Goal: Find specific page/section: Find specific page/section

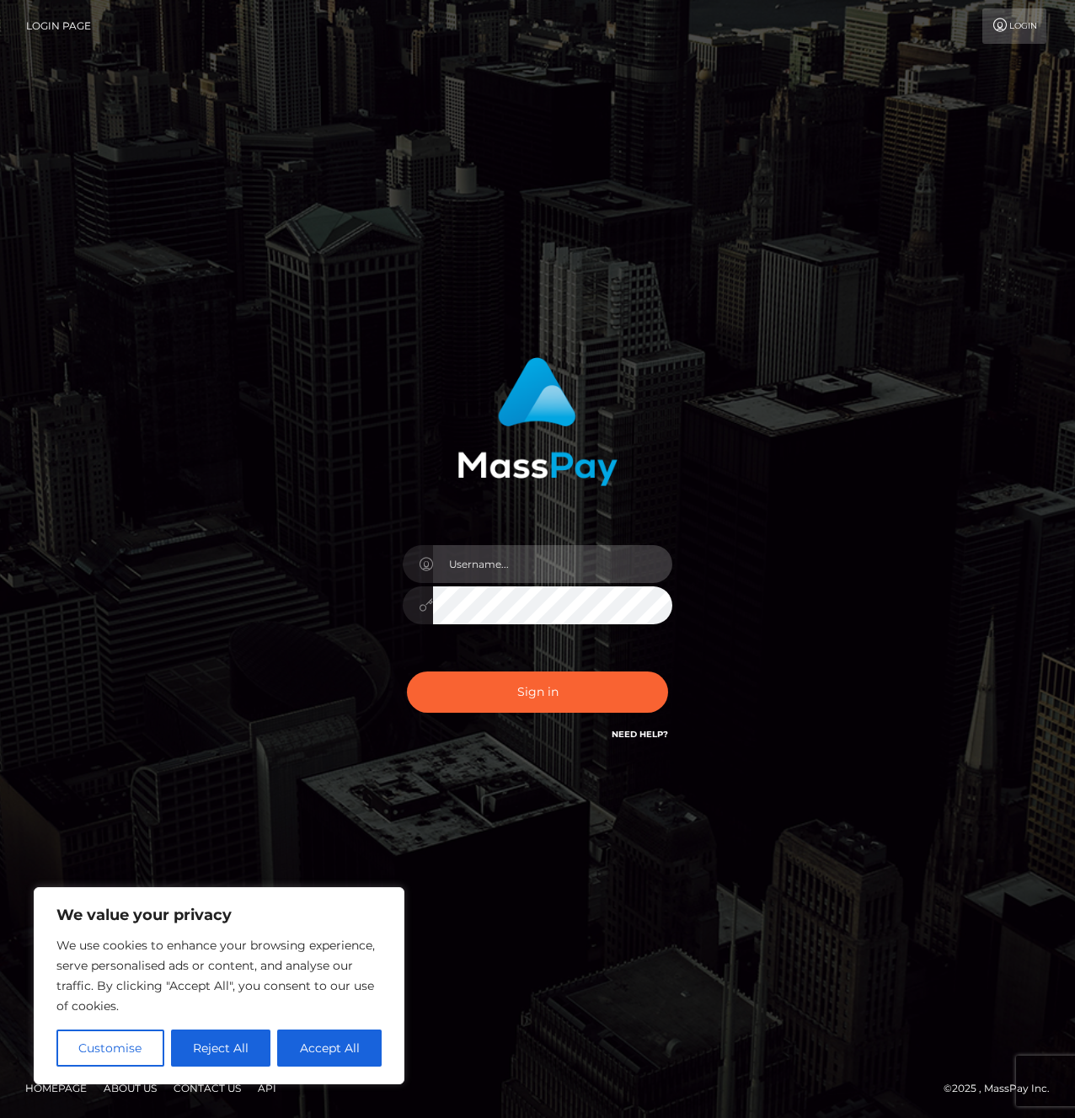
click at [492, 563] on input "text" at bounding box center [552, 564] width 239 height 38
paste input "jeremy.jstv"
type input "jeremy.jstv"
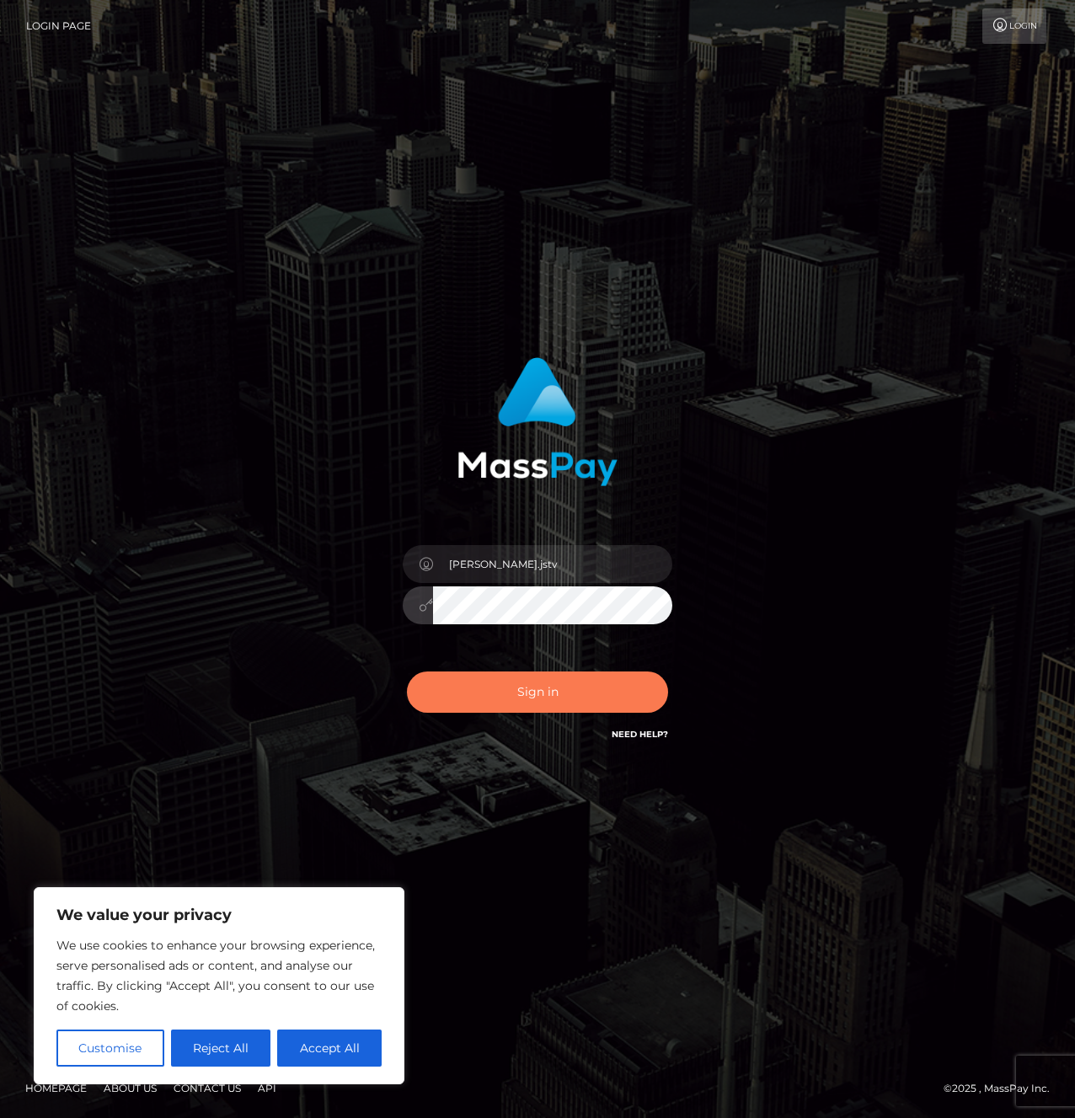
click at [552, 687] on button "Sign in" at bounding box center [537, 691] width 261 height 41
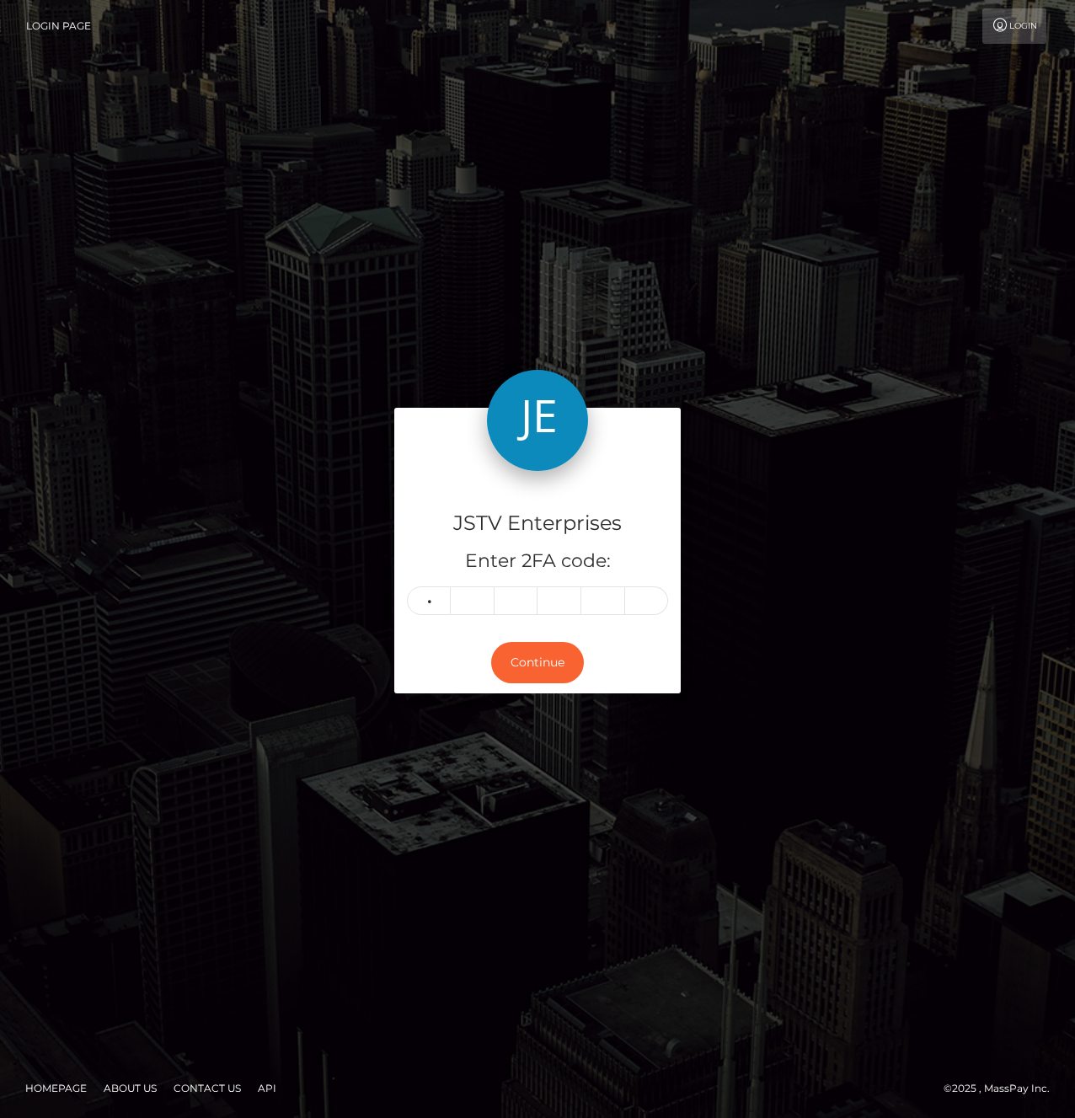
type input "3"
type input "0"
type input "8"
type input "3"
type input "1"
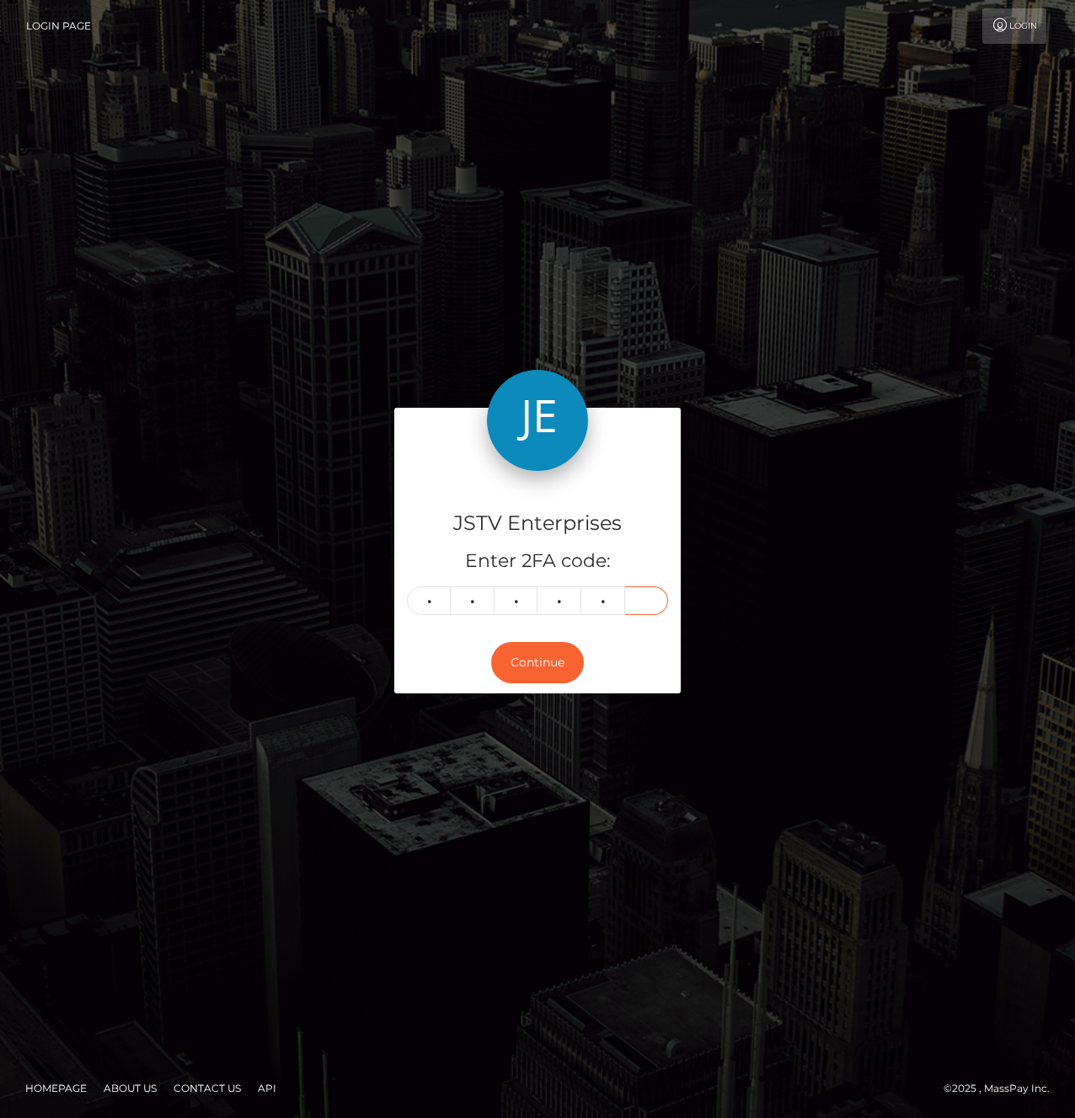
type input "7"
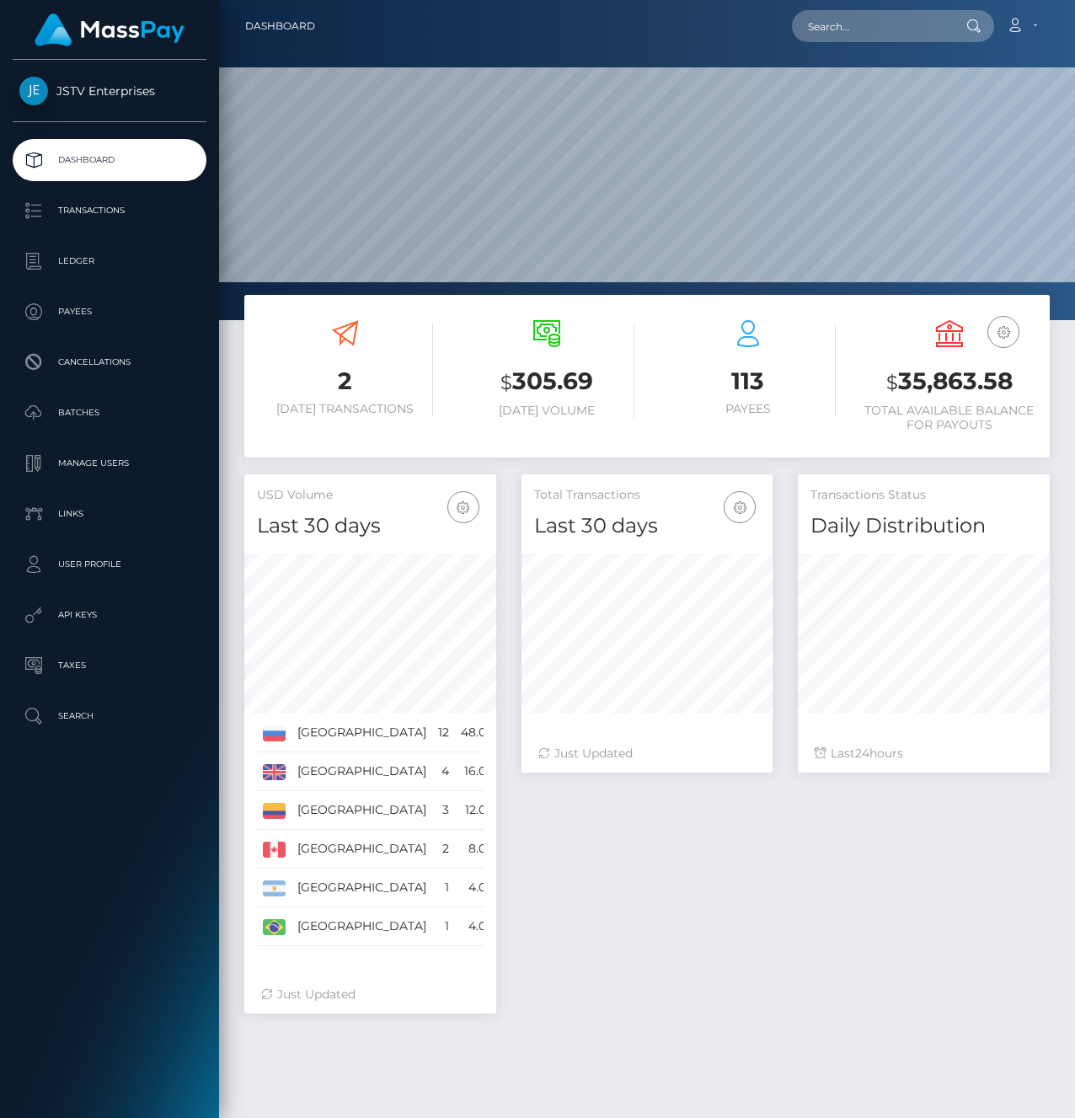
scroll to position [298, 251]
click at [863, 24] on input "text" at bounding box center [871, 26] width 158 height 32
paste input "[EMAIL_ADDRESS][DOMAIN_NAME]"
type input "[EMAIL_ADDRESS][DOMAIN_NAME]"
click at [883, 21] on input "text" at bounding box center [871, 26] width 158 height 32
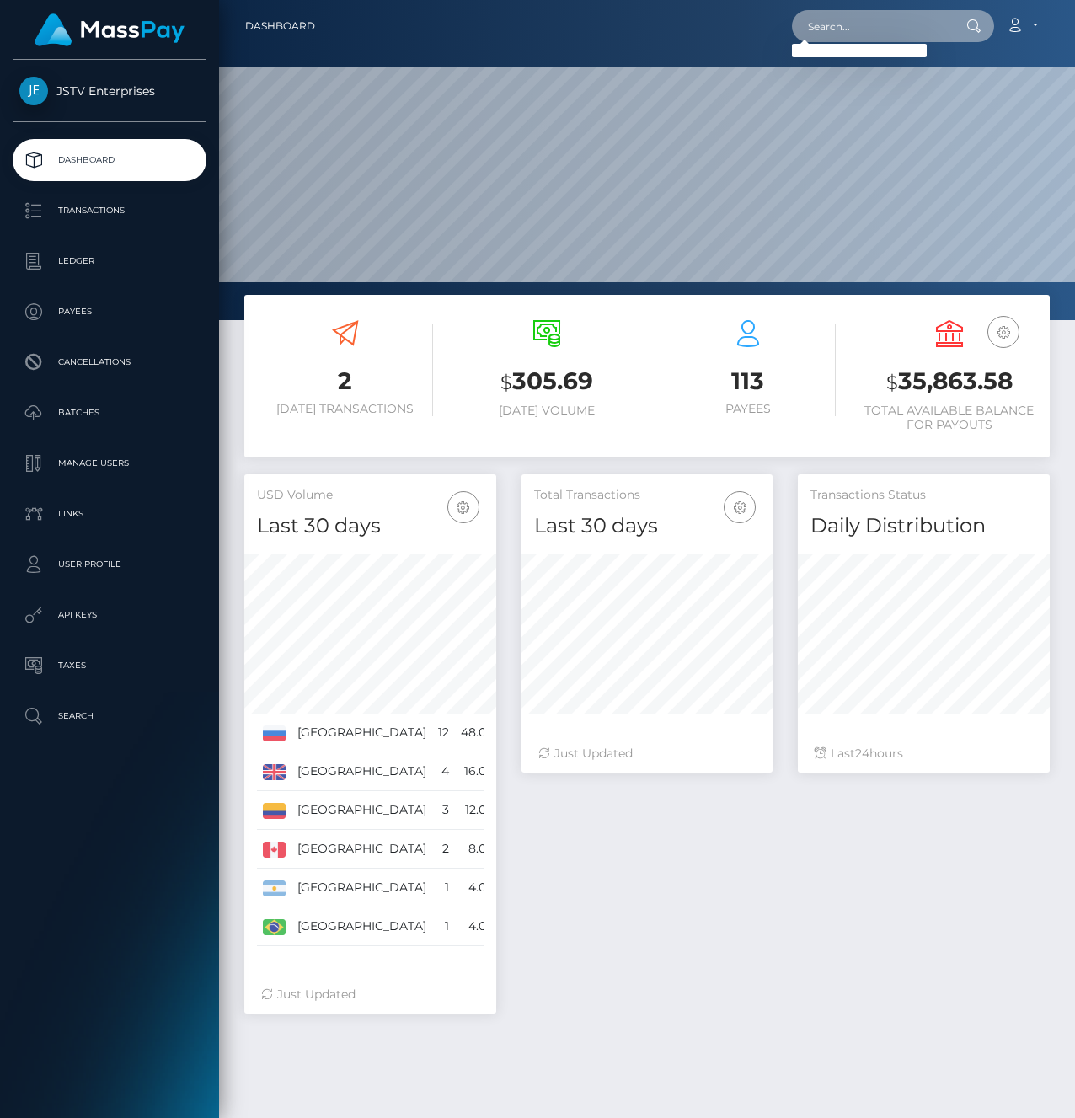
paste input "[EMAIL_ADDRESS][DOMAIN_NAME]"
type input "[EMAIL_ADDRESS][DOMAIN_NAME]"
click at [837, 84] on link "[PERSON_NAME]" at bounding box center [859, 87] width 135 height 31
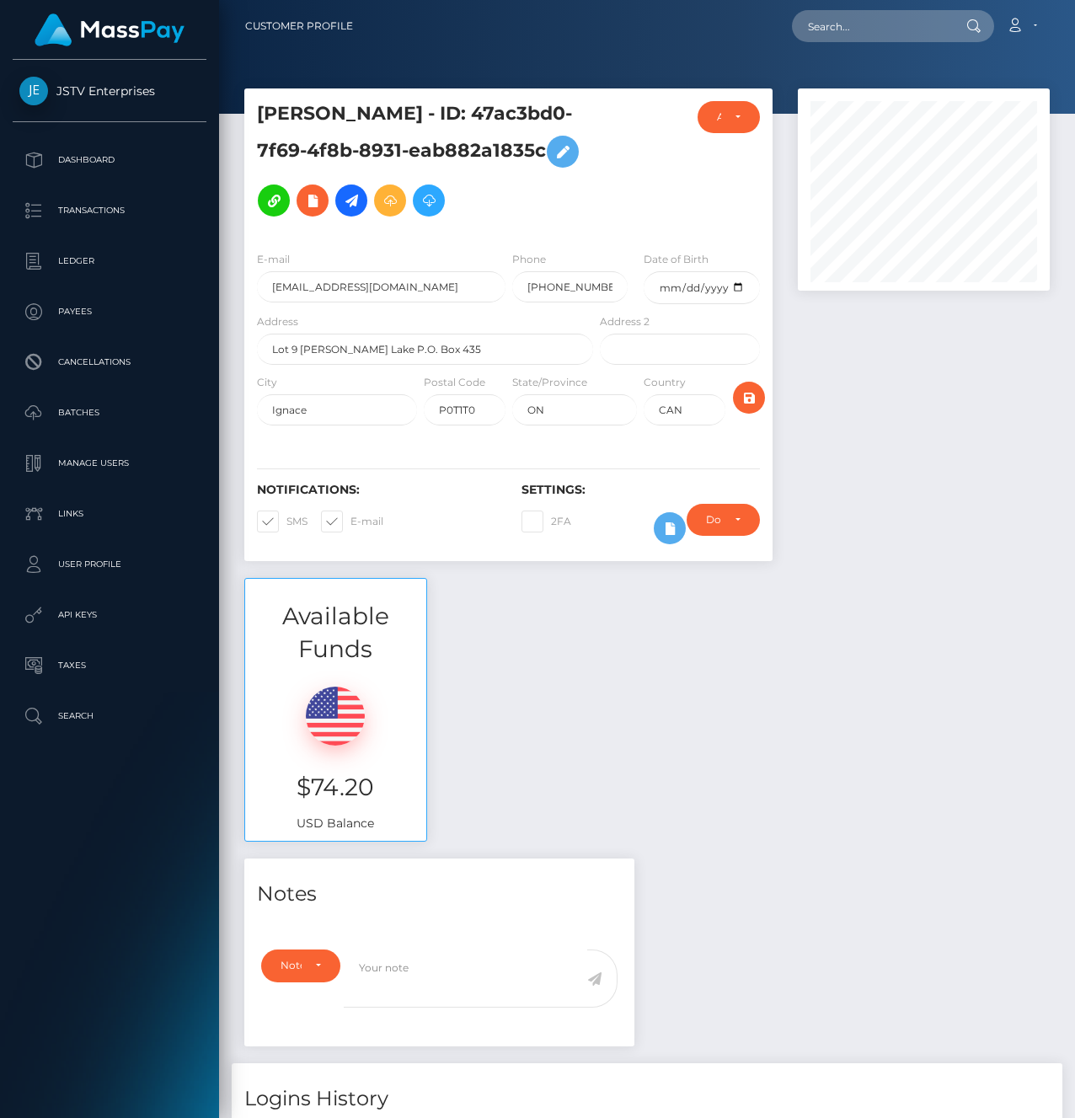
scroll to position [202, 251]
click at [880, 414] on div at bounding box center [923, 332] width 277 height 489
click at [968, 471] on div at bounding box center [923, 332] width 277 height 489
